Goal: Task Accomplishment & Management: Manage account settings

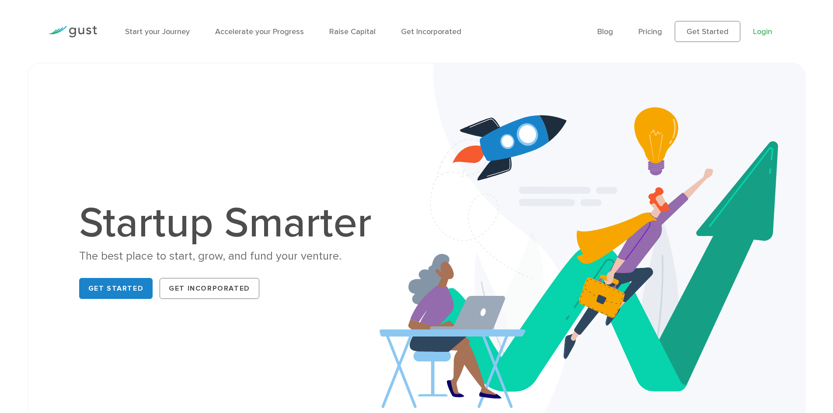
click at [762, 31] on link "Login" at bounding box center [762, 31] width 19 height 9
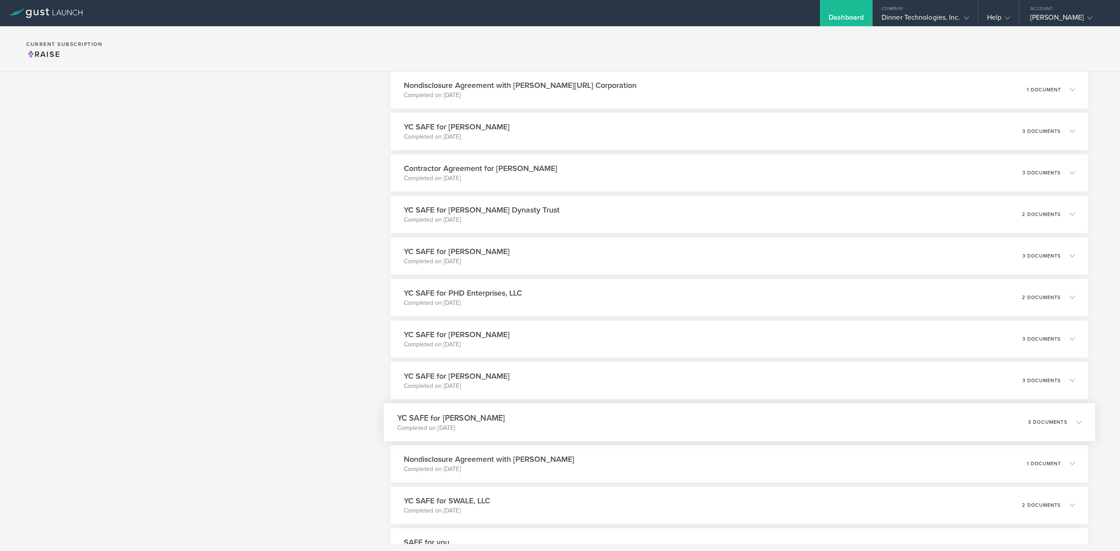
scroll to position [3441, 0]
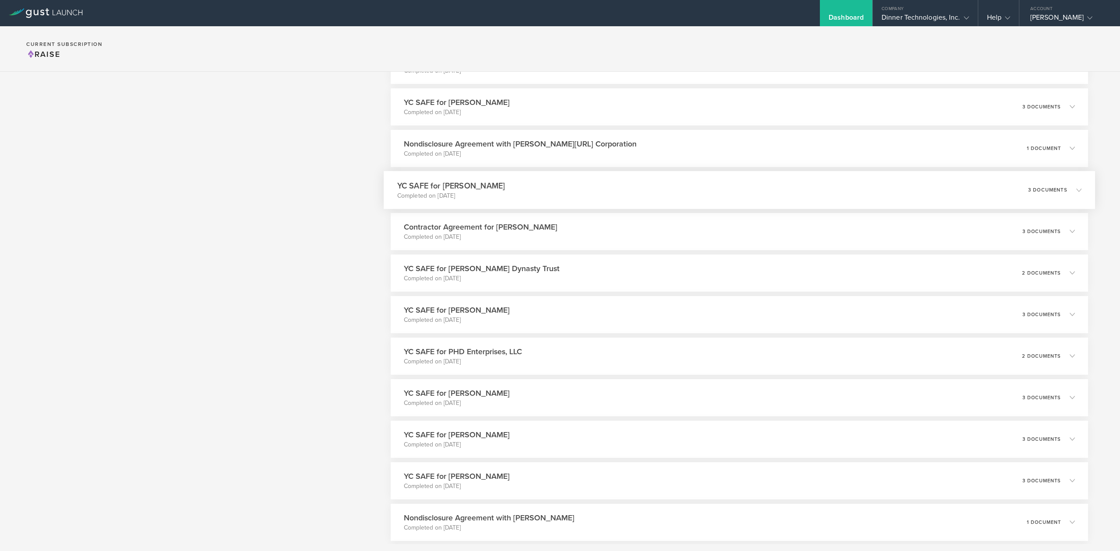
click at [1076, 189] on icon at bounding box center [1078, 189] width 5 height 5
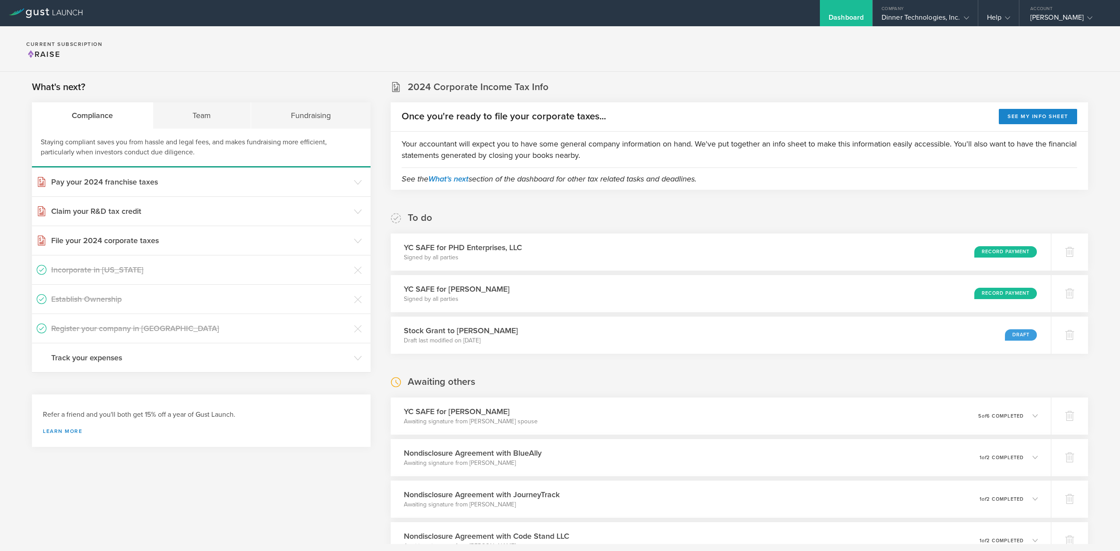
scroll to position [0, 0]
click at [1011, 294] on div "Record Payment" at bounding box center [1011, 296] width 64 height 12
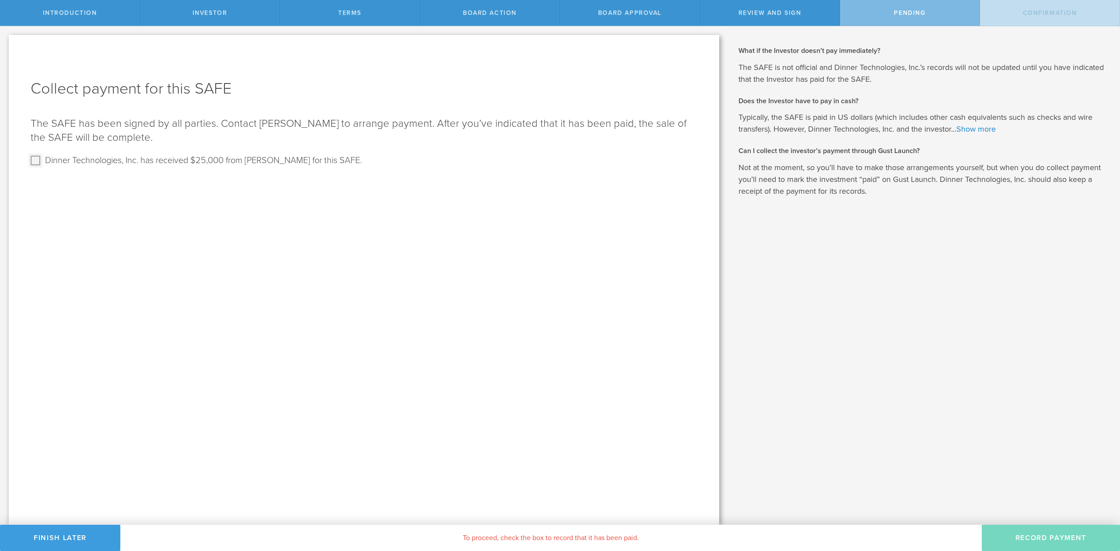
click at [36, 163] on input "Dinner Technologies, Inc. has received $25,000 from [PERSON_NAME] for this SAFE." at bounding box center [35, 161] width 14 height 14
checkbox input "true"
click at [1050, 531] on button "Record Payment" at bounding box center [1051, 538] width 138 height 26
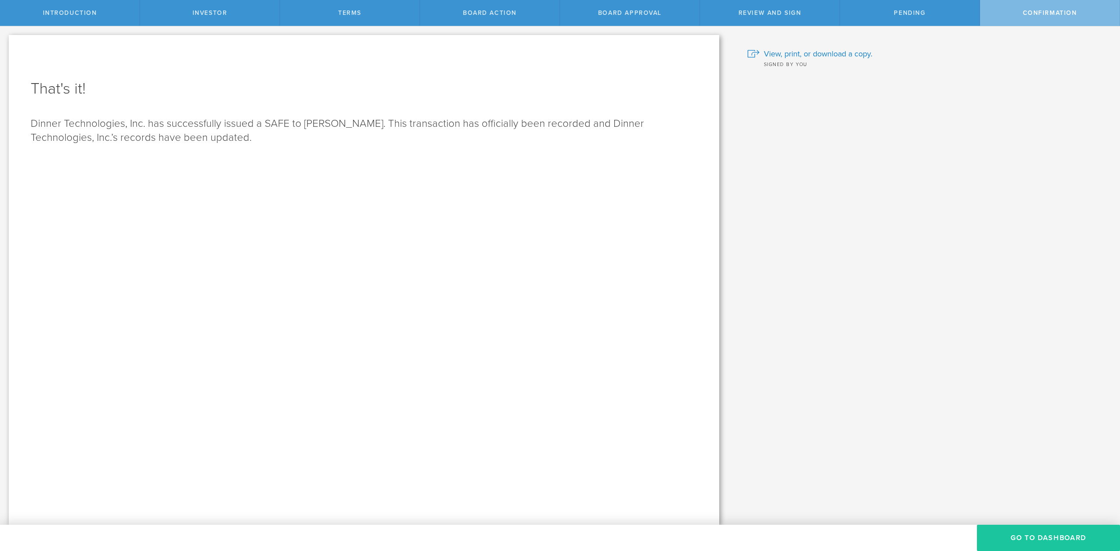
click at [1030, 533] on button "Go To Dashboard" at bounding box center [1048, 538] width 143 height 26
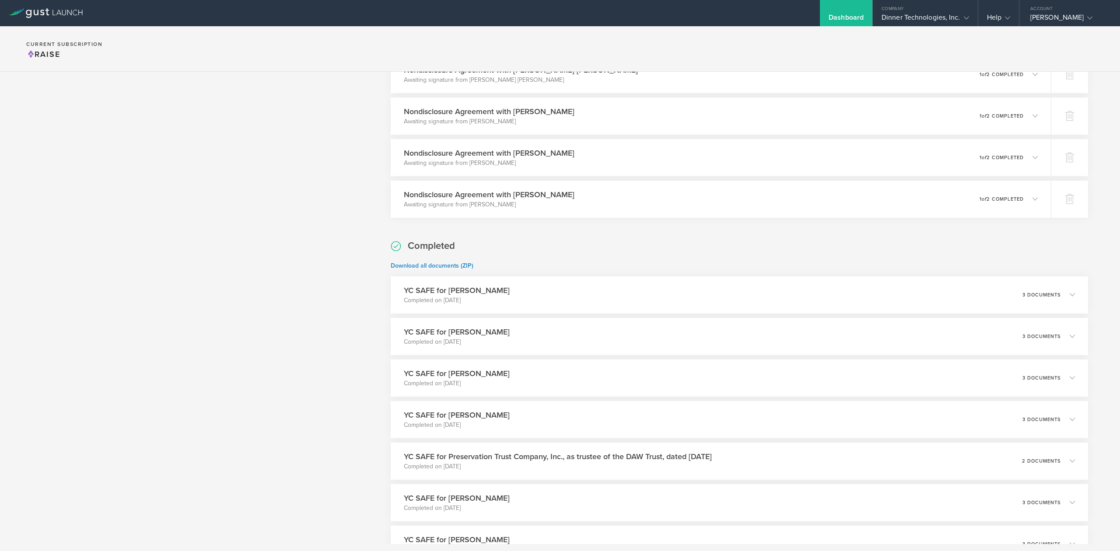
scroll to position [933, 0]
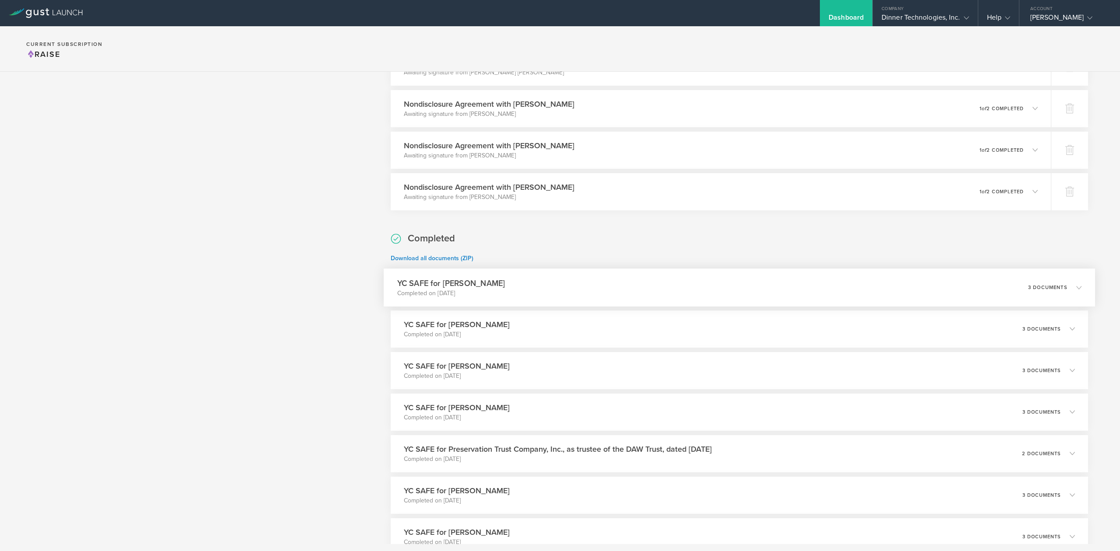
click at [438, 287] on h3 "YC SAFE for Richard Whiteman" at bounding box center [451, 283] width 108 height 12
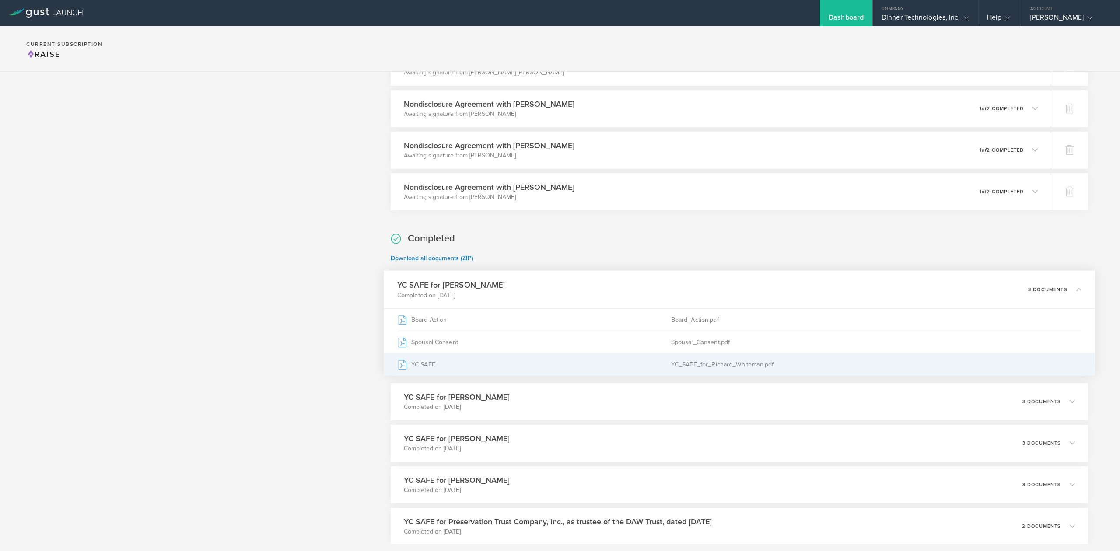
click at [573, 363] on div "YC SAFE" at bounding box center [534, 364] width 274 height 22
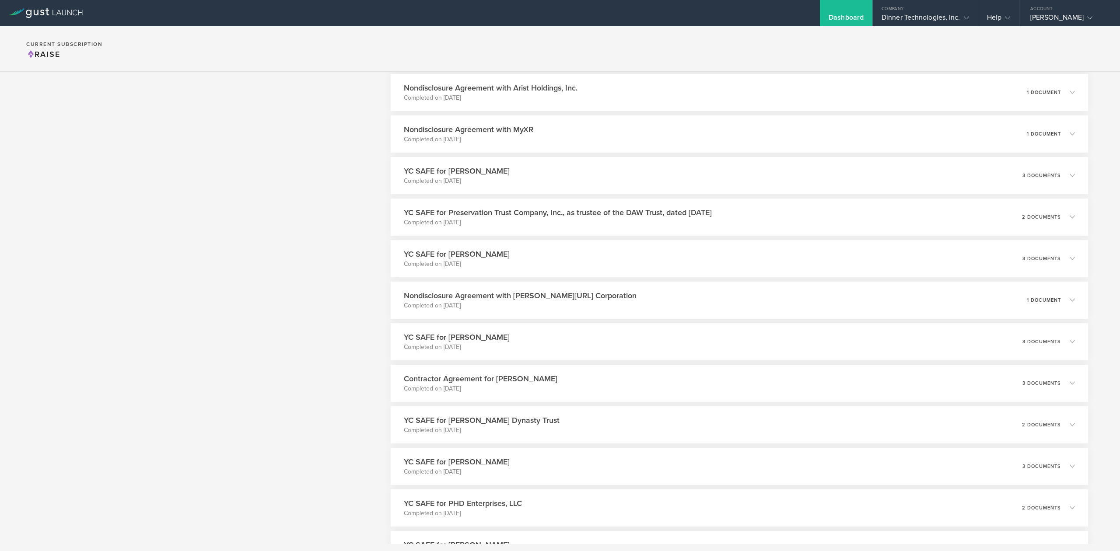
scroll to position [3383, 0]
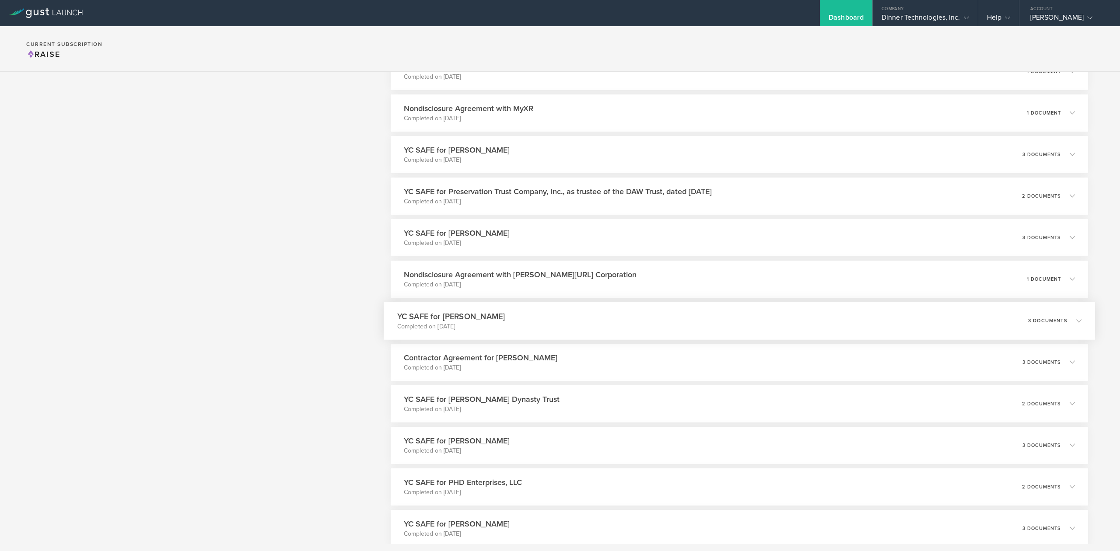
click at [443, 315] on h3 "YC SAFE for Richard Whiteman" at bounding box center [451, 317] width 108 height 12
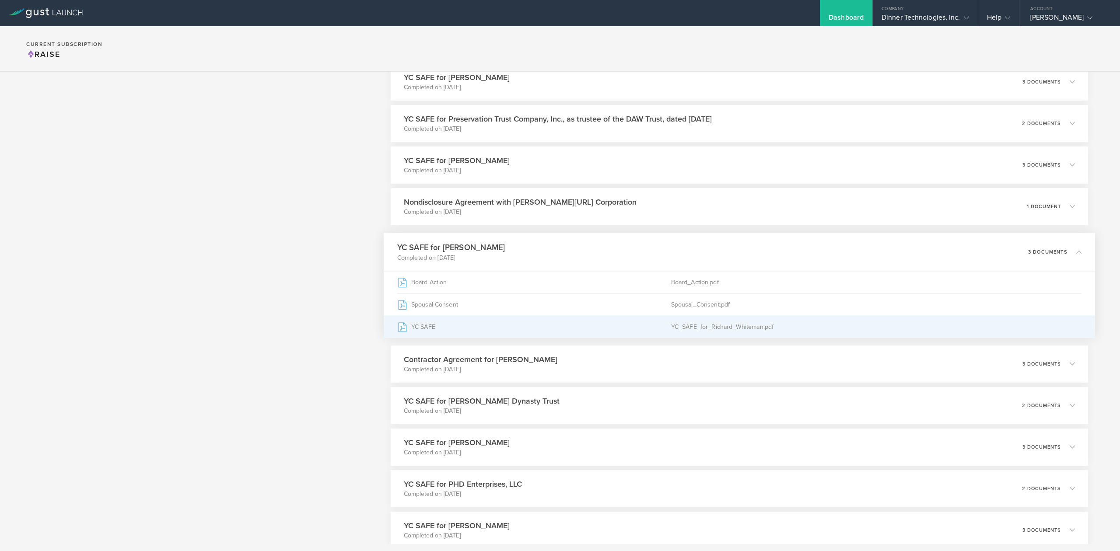
click at [419, 328] on div "YC SAFE" at bounding box center [534, 327] width 274 height 22
